Goal: Task Accomplishment & Management: Complete application form

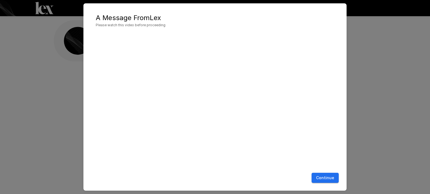
click at [328, 180] on button "Continue" at bounding box center [324, 178] width 27 height 10
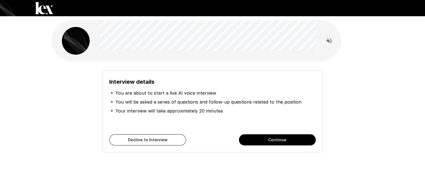
click at [288, 144] on button "Continue" at bounding box center [277, 140] width 77 height 11
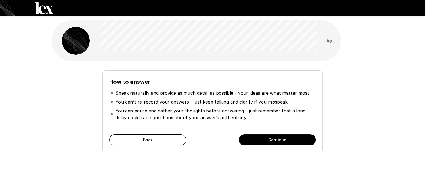
click at [288, 144] on button "Continue" at bounding box center [277, 140] width 77 height 11
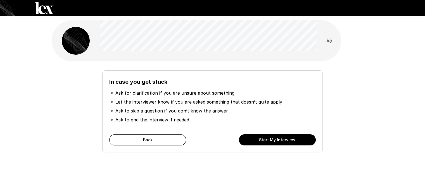
click at [288, 144] on button "Start My Interview" at bounding box center [277, 140] width 77 height 11
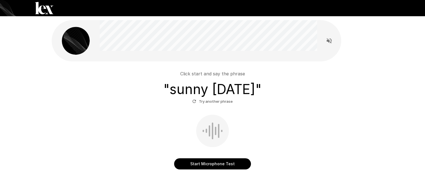
click at [240, 162] on button "Start Microphone Test" at bounding box center [212, 164] width 77 height 11
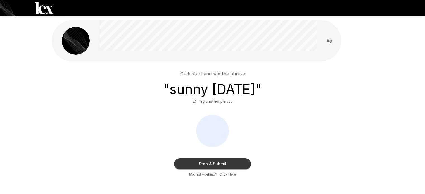
click at [240, 162] on button "Stop & Submit" at bounding box center [212, 164] width 77 height 11
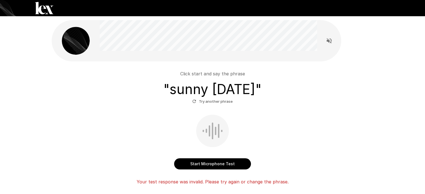
click at [227, 163] on button "Start Microphone Test" at bounding box center [212, 164] width 77 height 11
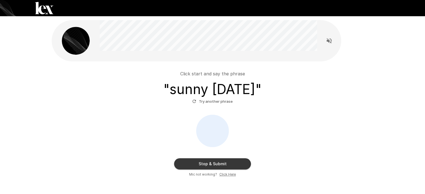
click at [237, 162] on button "Stop & Submit" at bounding box center [212, 164] width 77 height 11
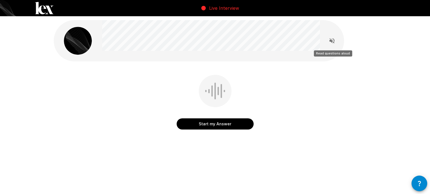
click at [331, 42] on icon "Read questions aloud" at bounding box center [331, 40] width 5 height 5
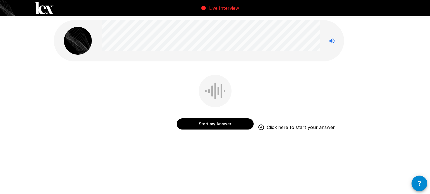
click at [241, 126] on button "Start my Answer" at bounding box center [214, 124] width 77 height 11
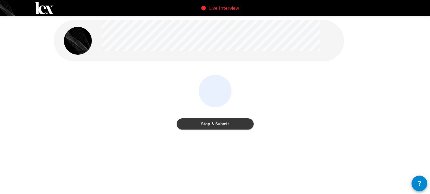
click at [241, 126] on button "Stop & Submit" at bounding box center [214, 124] width 77 height 11
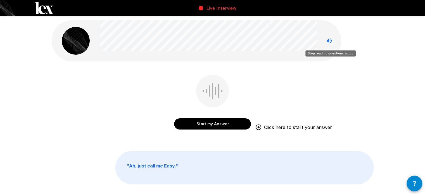
click at [328, 39] on icon "Stop reading questions aloud" at bounding box center [329, 40] width 7 height 7
click at [328, 39] on icon "Read questions aloud" at bounding box center [329, 40] width 5 height 5
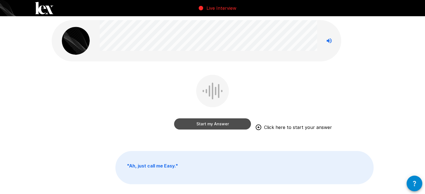
click at [232, 120] on button "Start my Answer" at bounding box center [212, 124] width 77 height 11
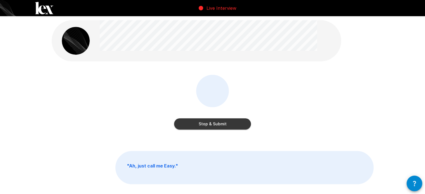
click at [232, 121] on button "Stop & Submit" at bounding box center [212, 124] width 77 height 11
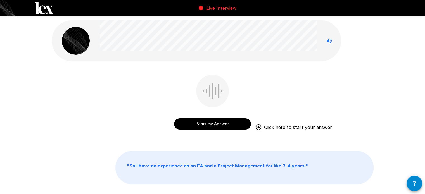
click at [223, 126] on button "Start my Answer" at bounding box center [212, 124] width 77 height 11
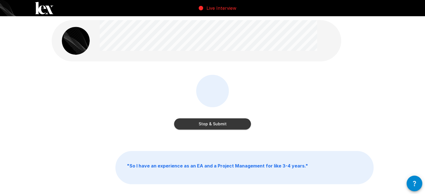
click at [223, 126] on button "Stop & Submit" at bounding box center [212, 124] width 77 height 11
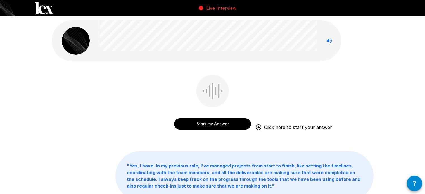
click at [236, 121] on button "Start my Answer" at bounding box center [212, 124] width 77 height 11
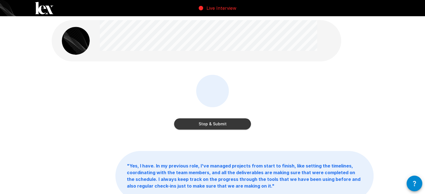
click at [236, 121] on button "Stop & Submit" at bounding box center [212, 124] width 77 height 11
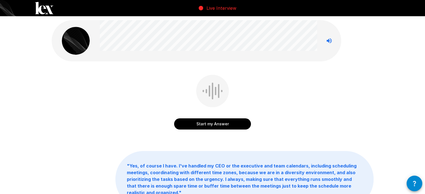
click at [236, 119] on button "Start my Answer" at bounding box center [212, 124] width 77 height 11
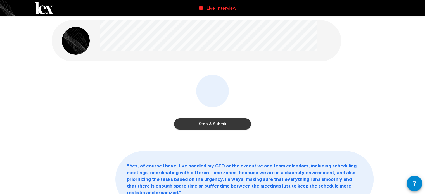
click at [236, 119] on button "Stop & Submit" at bounding box center [212, 124] width 77 height 11
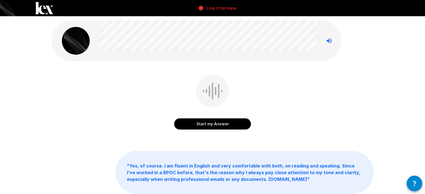
click at [236, 119] on button "Start my Answer" at bounding box center [212, 124] width 77 height 11
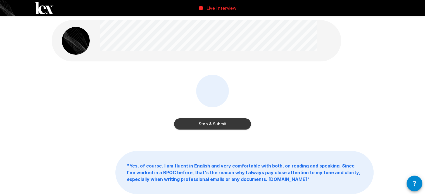
click at [236, 119] on button "Stop & Submit" at bounding box center [212, 124] width 77 height 11
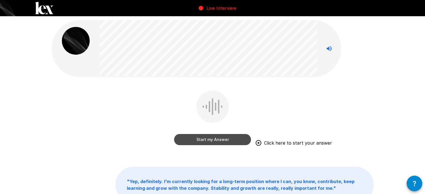
click at [228, 139] on button "Start my Answer" at bounding box center [212, 139] width 77 height 11
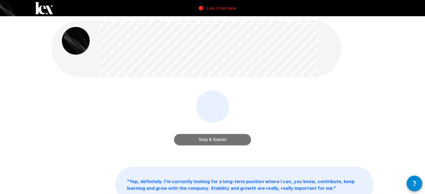
click at [228, 139] on button "Stop & Submit" at bounding box center [212, 139] width 77 height 11
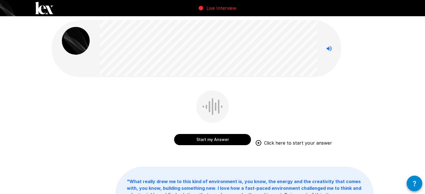
click at [228, 139] on button "Start my Answer" at bounding box center [212, 139] width 77 height 11
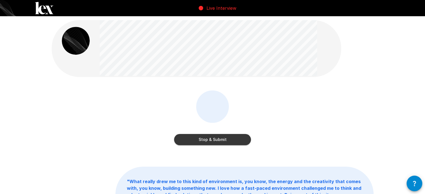
click at [228, 138] on button "Stop & Submit" at bounding box center [212, 139] width 77 height 11
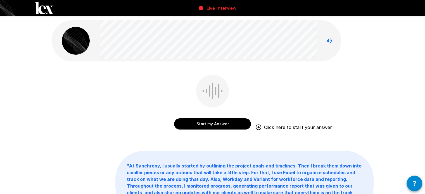
click at [227, 124] on button "Start my Answer" at bounding box center [212, 124] width 77 height 11
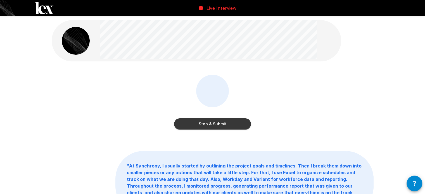
click at [227, 124] on button "Stop & Submit" at bounding box center [212, 124] width 77 height 11
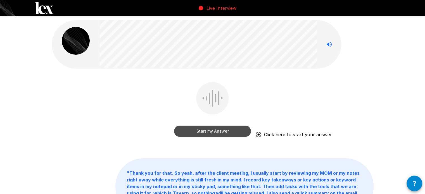
click at [231, 131] on button "Start my Answer" at bounding box center [212, 131] width 77 height 11
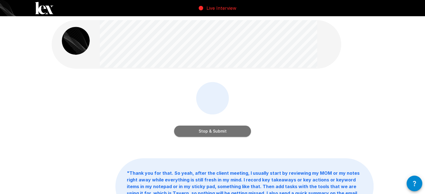
click at [231, 131] on button "Stop & Submit" at bounding box center [212, 131] width 77 height 11
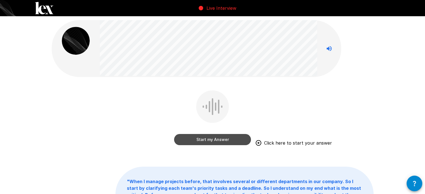
click at [237, 138] on button "Start my Answer" at bounding box center [212, 139] width 77 height 11
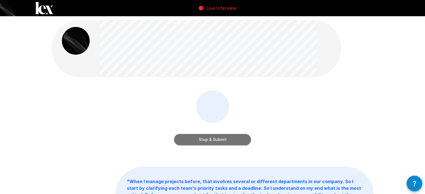
click at [237, 138] on button "Stop & Submit" at bounding box center [212, 139] width 77 height 11
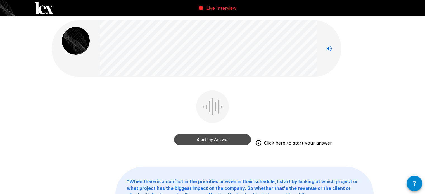
click at [226, 139] on button "Start my Answer" at bounding box center [212, 139] width 77 height 11
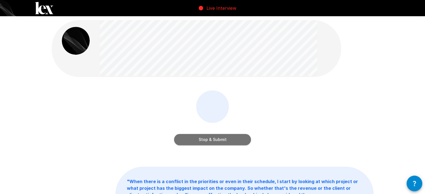
click at [225, 139] on button "Stop & Submit" at bounding box center [212, 139] width 77 height 11
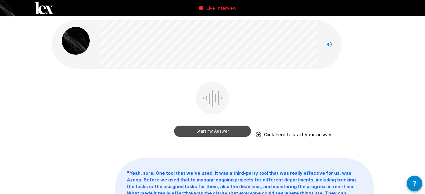
click at [236, 130] on button "Start my Answer" at bounding box center [212, 131] width 77 height 11
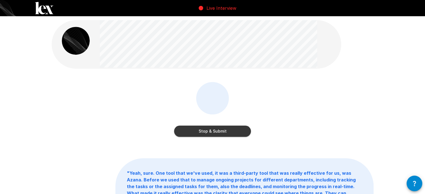
click at [237, 129] on button "Stop & Submit" at bounding box center [212, 131] width 77 height 11
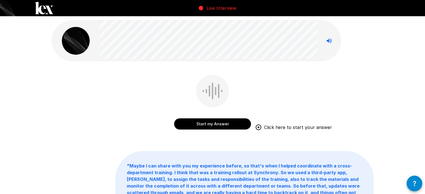
click at [237, 129] on button "Start my Answer" at bounding box center [212, 124] width 77 height 11
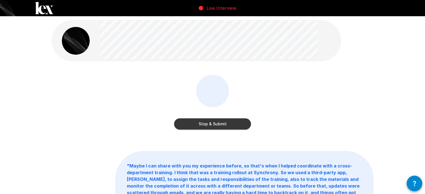
click at [237, 129] on button "Stop & Submit" at bounding box center [212, 124] width 77 height 11
